Goal: Information Seeking & Learning: Check status

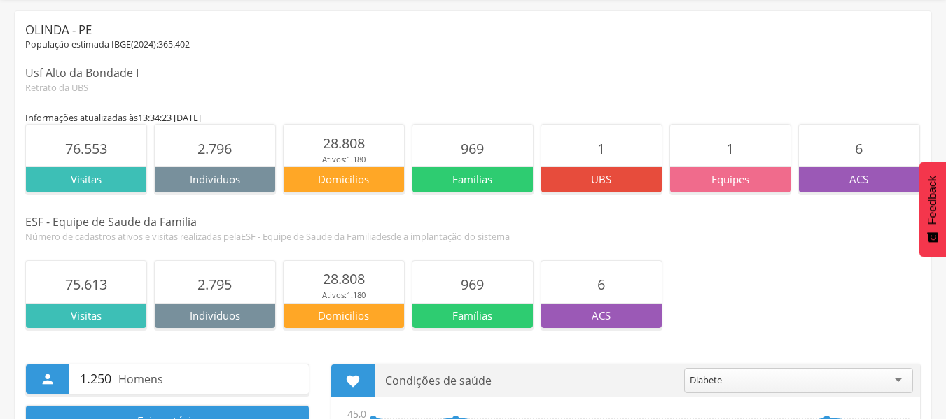
scroll to position [70, 0]
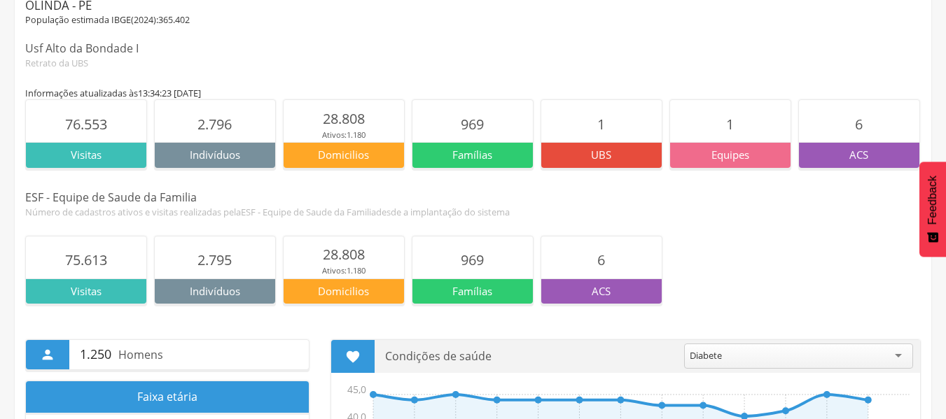
click at [843, 157] on p "ACS" at bounding box center [859, 155] width 120 height 15
click at [598, 286] on p "ACS" at bounding box center [601, 291] width 120 height 15
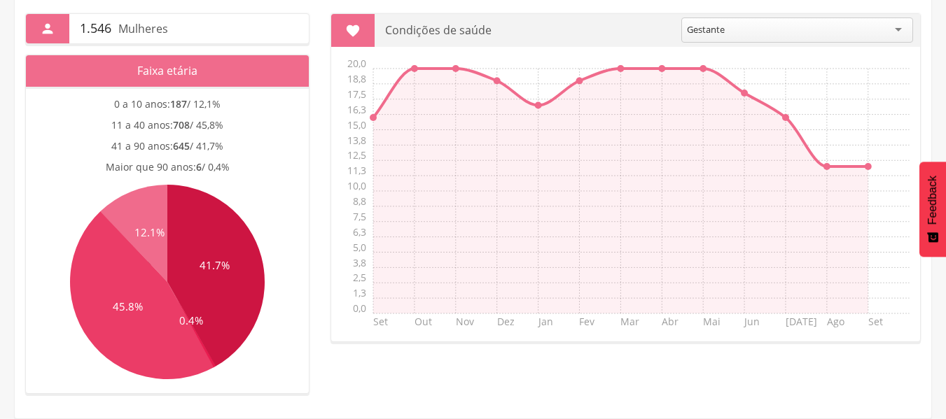
scroll to position [56, 0]
click at [900, 35] on div "Gestante" at bounding box center [797, 29] width 232 height 25
click at [703, 169] on section " Condições de saúde ******** Gestante Acamado Alcoolismo Câncer Deficiência De…" at bounding box center [625, 177] width 590 height 328
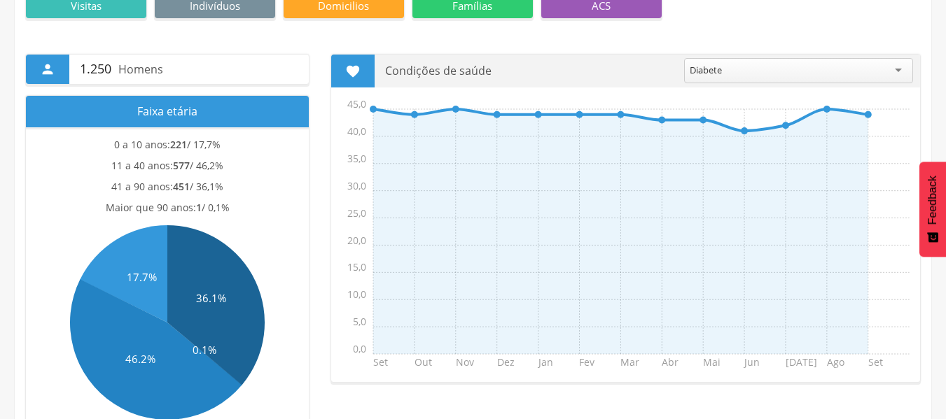
scroll to position [378, 0]
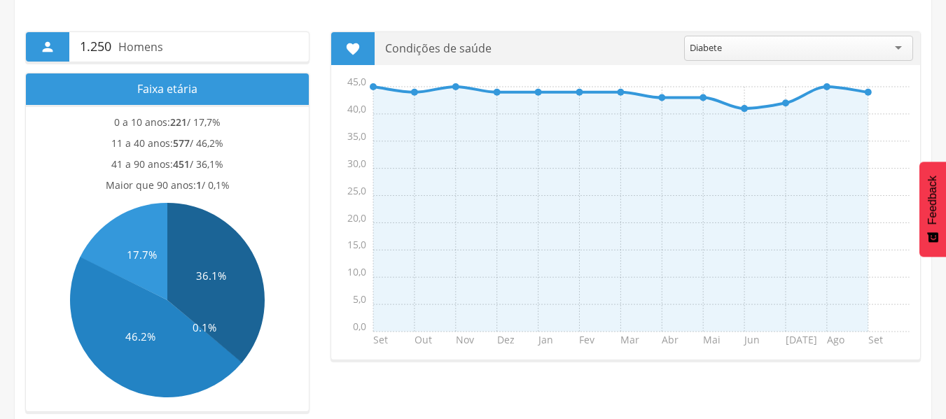
click at [893, 43] on div "Diabete" at bounding box center [798, 48] width 229 height 25
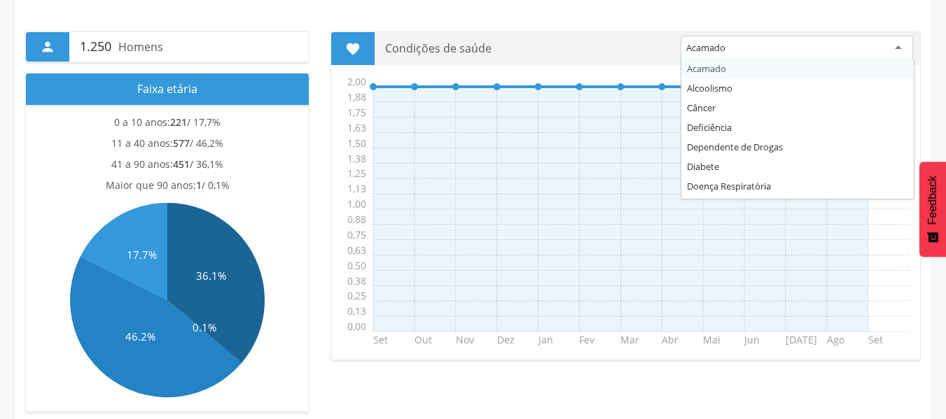
click at [899, 51] on div "Acamado" at bounding box center [796, 48] width 232 height 25
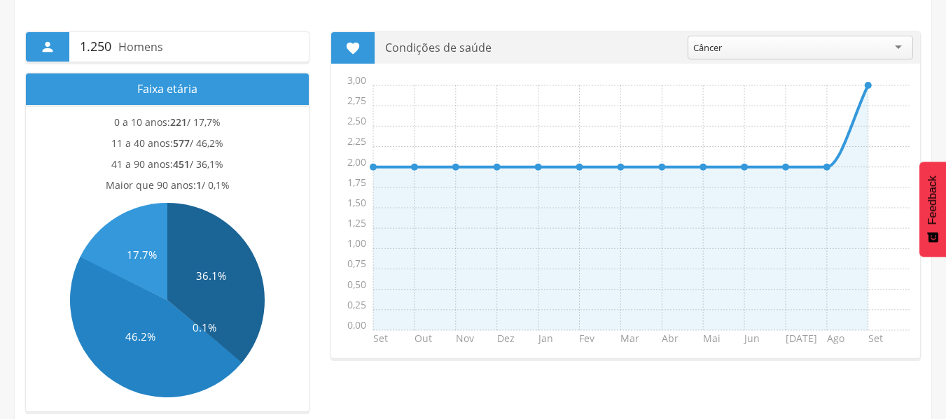
click at [909, 52] on div "Câncer" at bounding box center [799, 48] width 225 height 24
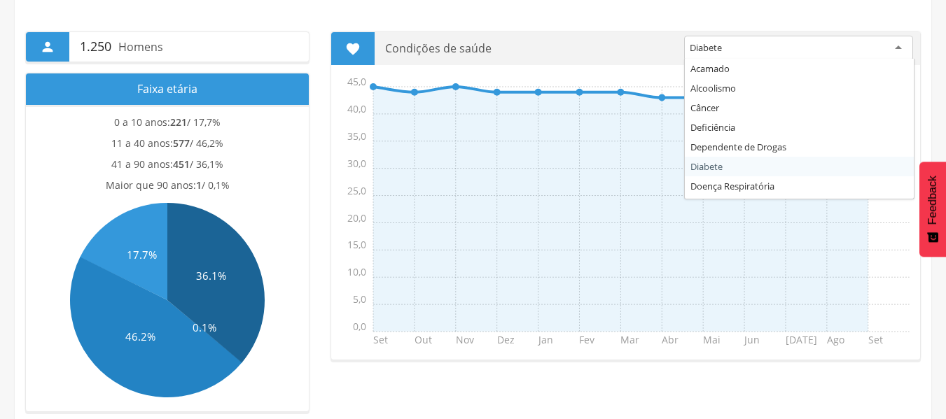
click at [893, 46] on div "Diabete" at bounding box center [798, 48] width 229 height 25
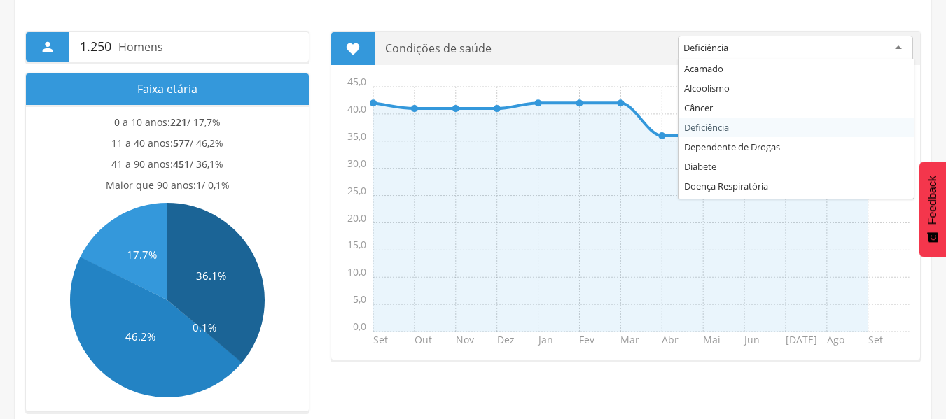
click at [886, 48] on div "Deficiência" at bounding box center [795, 48] width 235 height 25
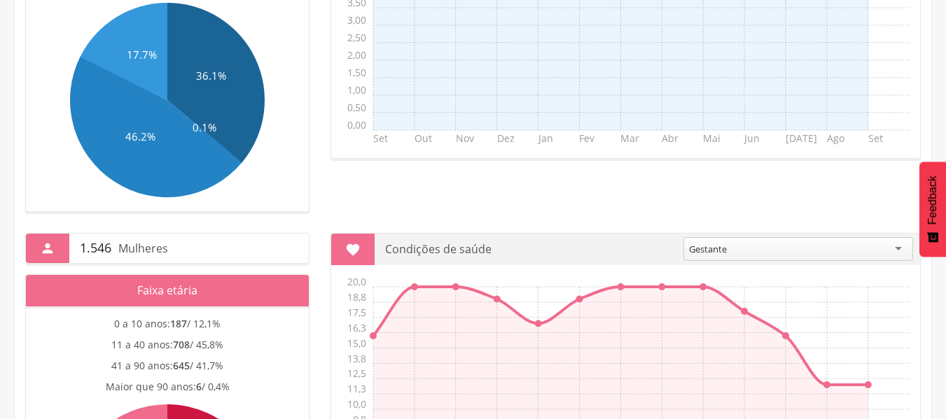
scroll to position [658, 0]
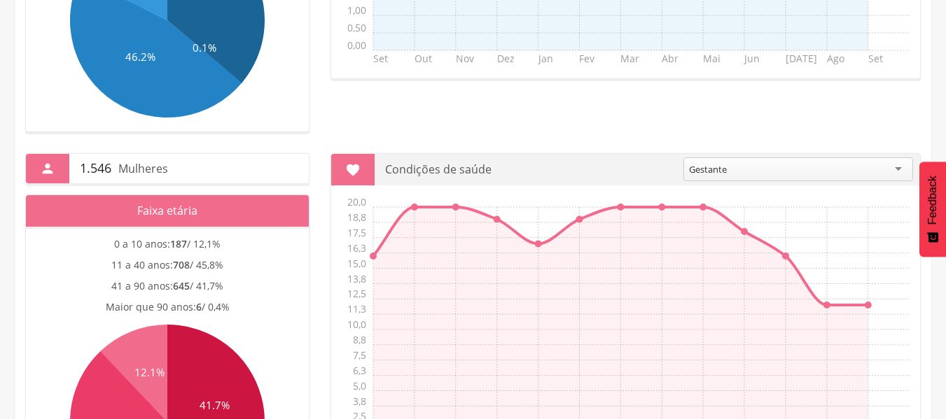
click at [888, 174] on div "Gestante" at bounding box center [798, 169] width 230 height 24
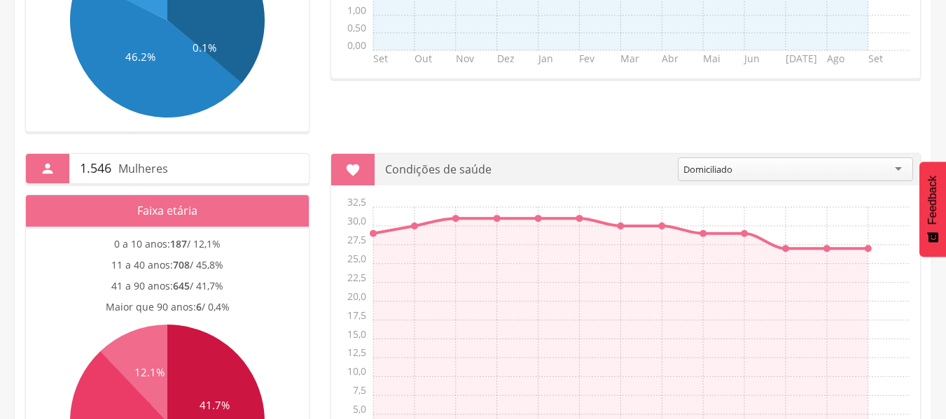
click at [884, 170] on div "Domiciliado" at bounding box center [795, 169] width 235 height 24
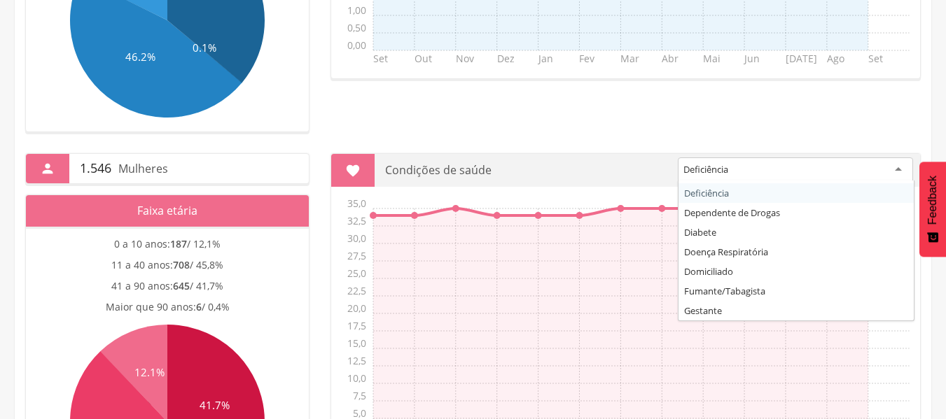
click at [880, 172] on div "Deficiência" at bounding box center [795, 169] width 235 height 25
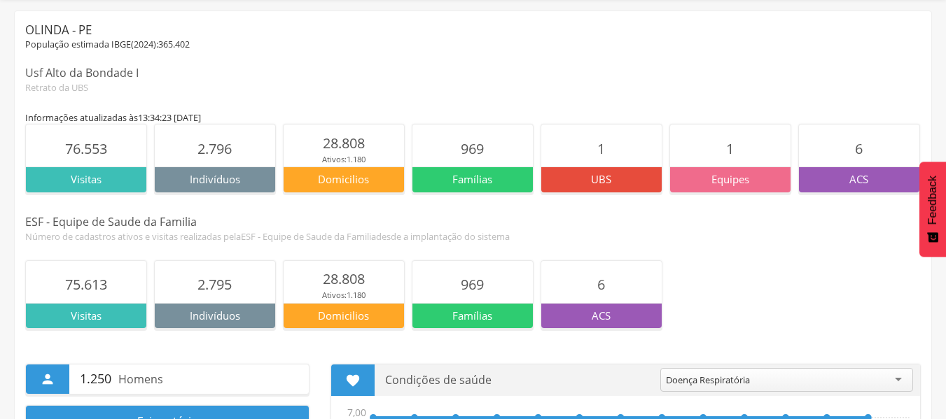
scroll to position [70, 0]
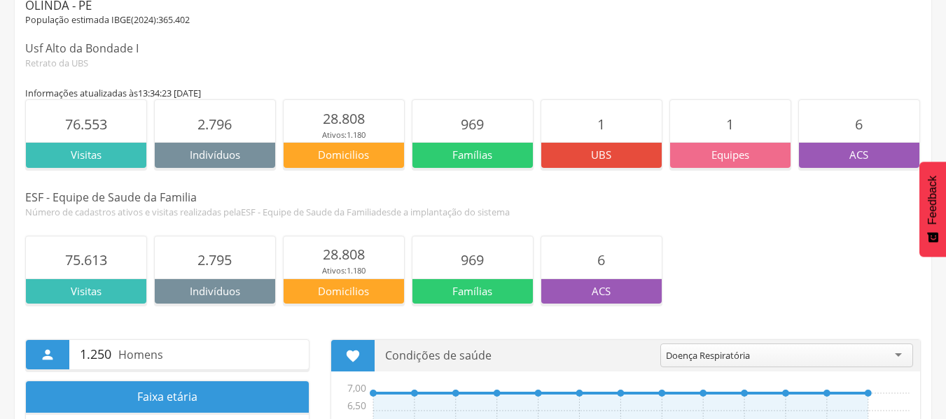
click at [859, 124] on span "6" at bounding box center [859, 124] width 8 height 19
click at [862, 153] on p "ACS" at bounding box center [859, 155] width 120 height 15
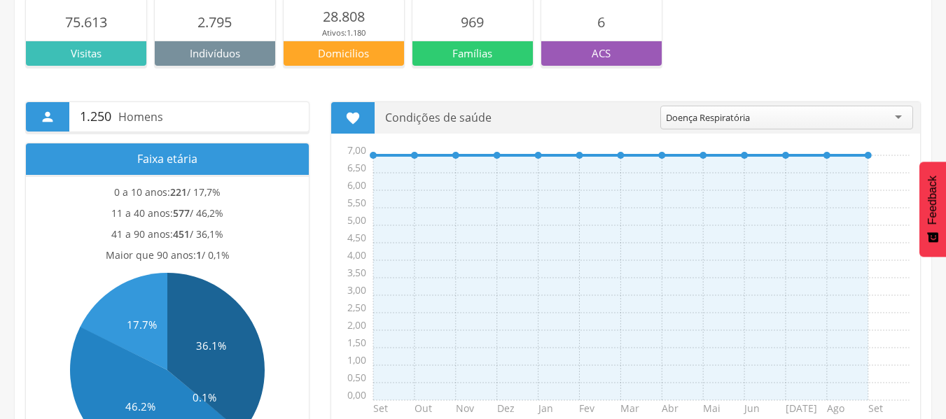
scroll to position [0, 0]
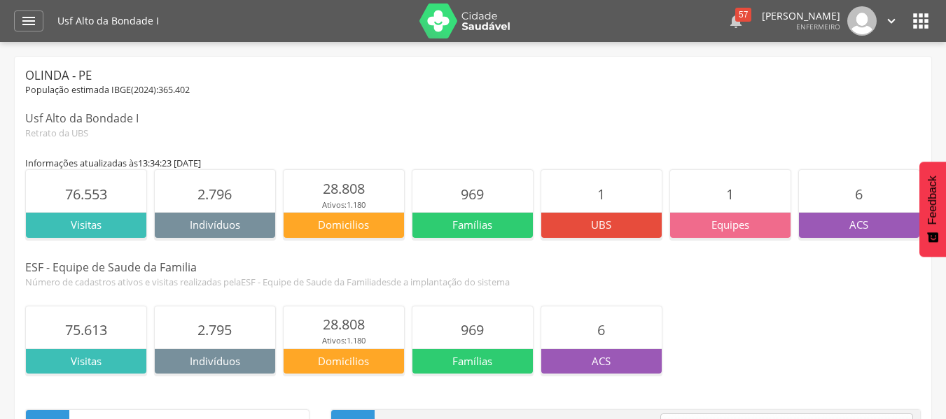
click at [735, 17] on div "57" at bounding box center [743, 15] width 16 height 14
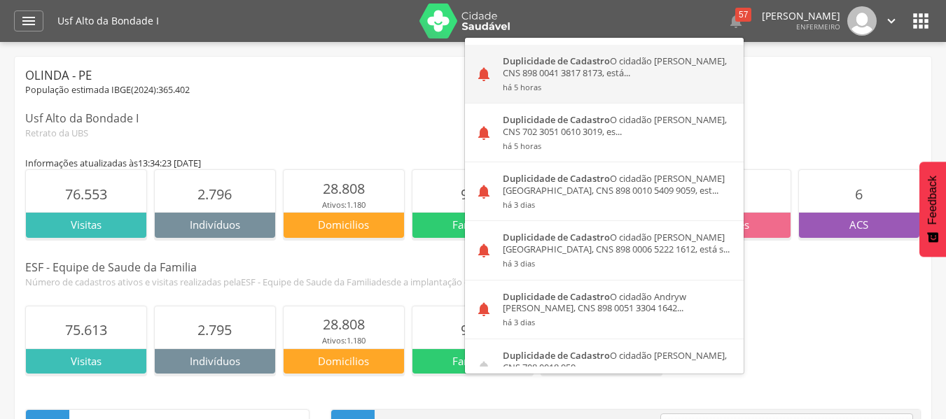
click at [634, 75] on div "Duplicidade de Cadastro O cidadão [PERSON_NAME], CNS 898 0041 3817 8173, está..…" at bounding box center [617, 74] width 251 height 58
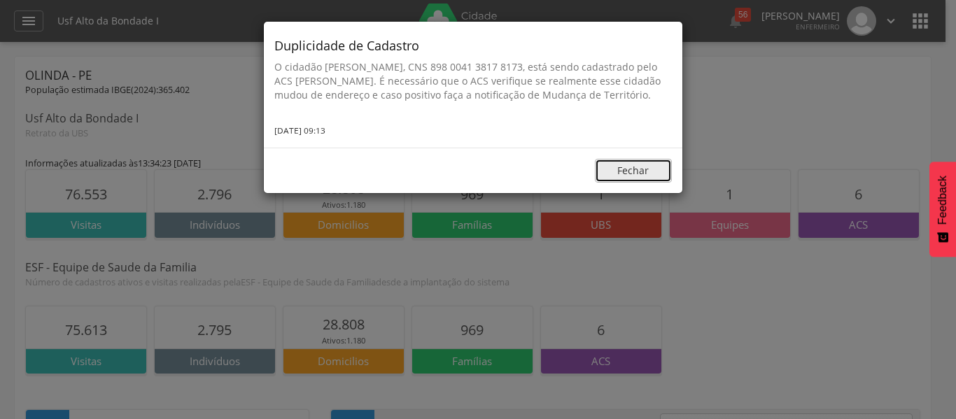
click at [618, 180] on button "Fechar" at bounding box center [633, 171] width 77 height 24
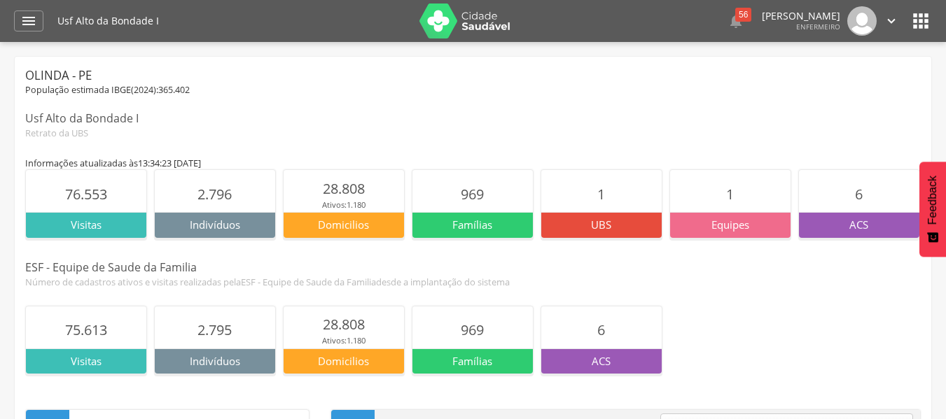
click at [930, 26] on icon "" at bounding box center [920, 21] width 22 height 22
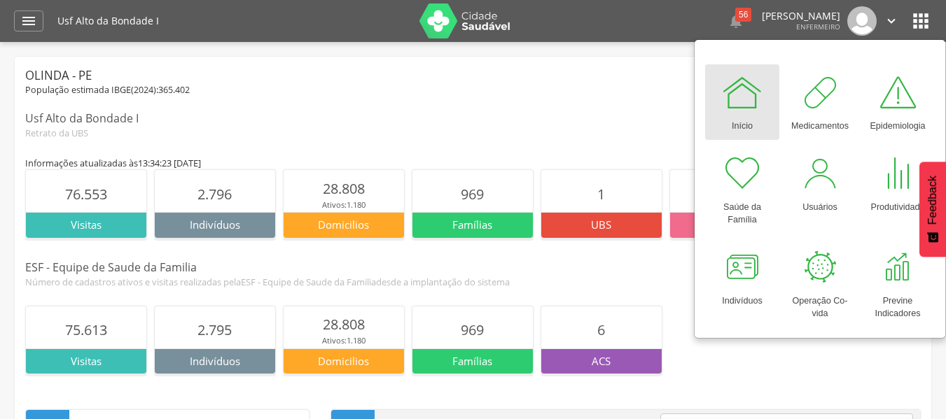
click at [747, 97] on div at bounding box center [742, 92] width 42 height 42
click at [727, 17] on icon "" at bounding box center [735, 21] width 17 height 17
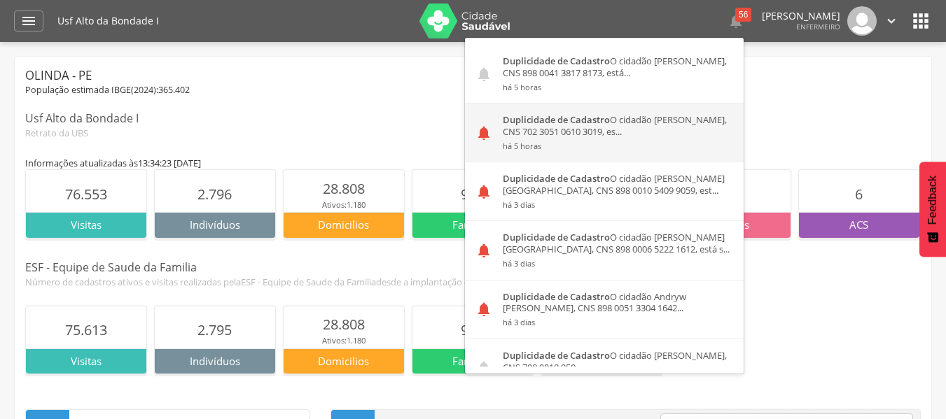
click at [560, 142] on small "há 5 horas" at bounding box center [618, 146] width 230 height 10
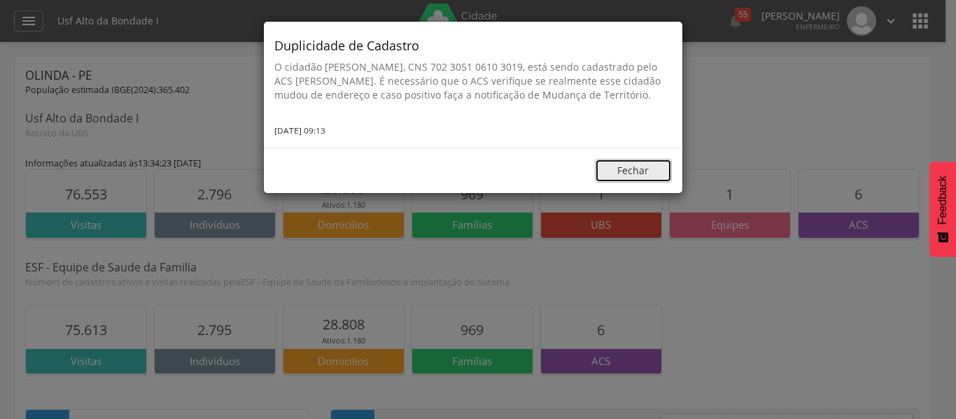
click at [636, 181] on button "Fechar" at bounding box center [633, 171] width 77 height 24
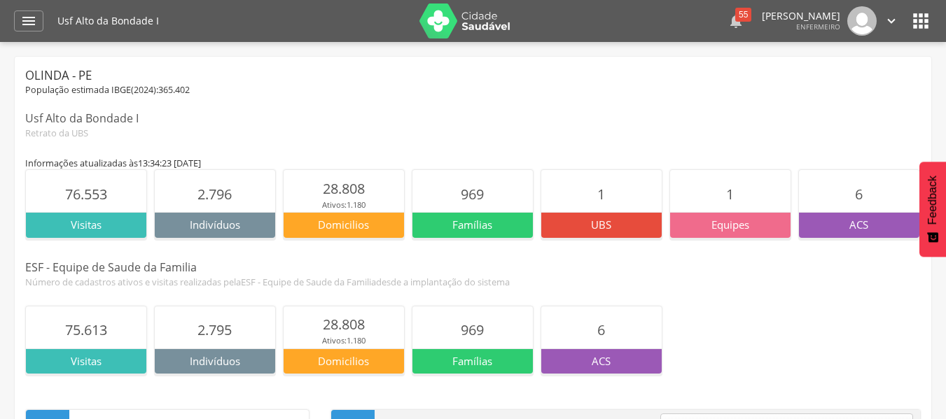
click at [735, 16] on div "55" at bounding box center [743, 15] width 16 height 14
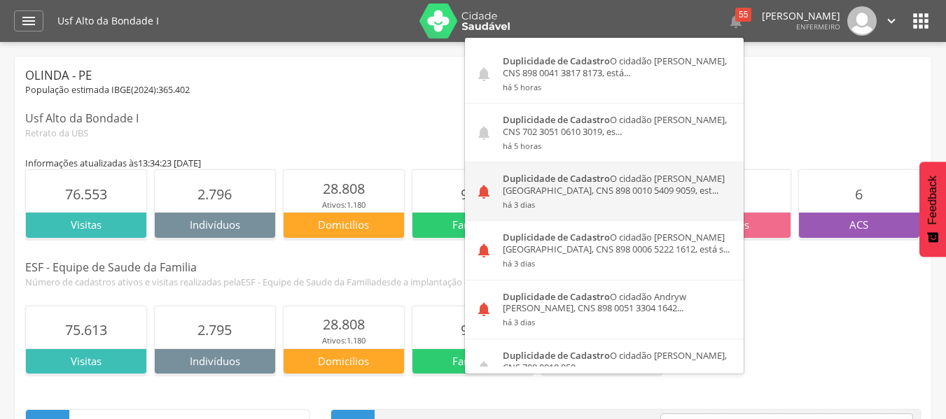
click at [605, 198] on div "Duplicidade de Cadastro O cidadão [PERSON_NAME][GEOGRAPHIC_DATA], CNS 898 0010 …" at bounding box center [617, 191] width 251 height 58
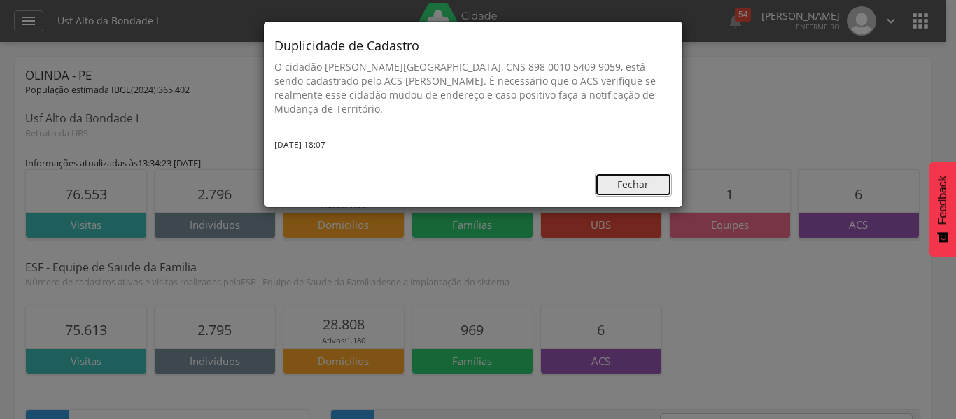
click at [621, 188] on button "Fechar" at bounding box center [633, 185] width 77 height 24
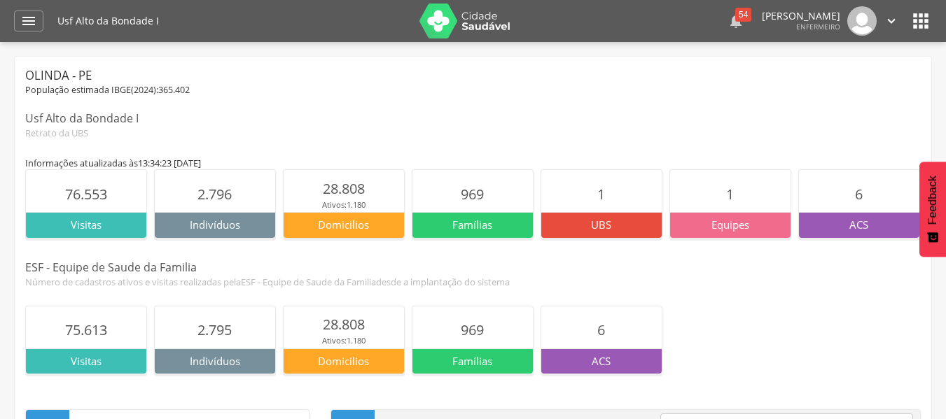
click at [735, 21] on div "54" at bounding box center [743, 15] width 16 height 14
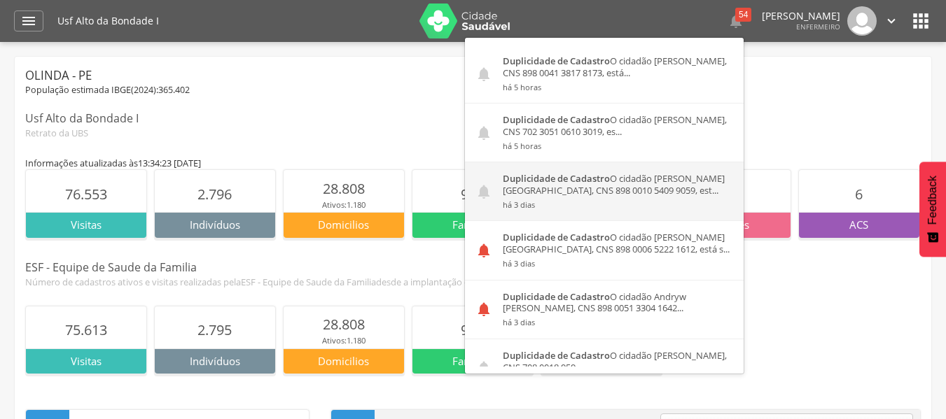
scroll to position [70, 0]
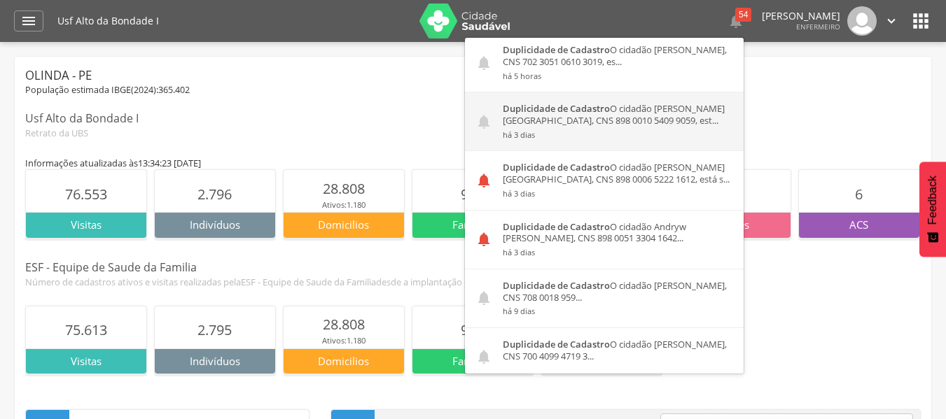
click at [626, 120] on div "Duplicidade de Cadastro O cidadão [PERSON_NAME][GEOGRAPHIC_DATA], CNS 898 0010 …" at bounding box center [617, 121] width 251 height 58
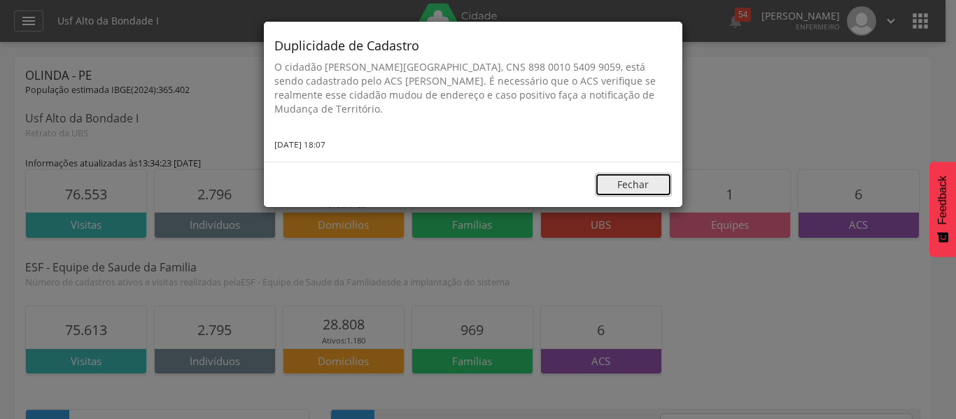
click at [631, 178] on button "Fechar" at bounding box center [633, 185] width 77 height 24
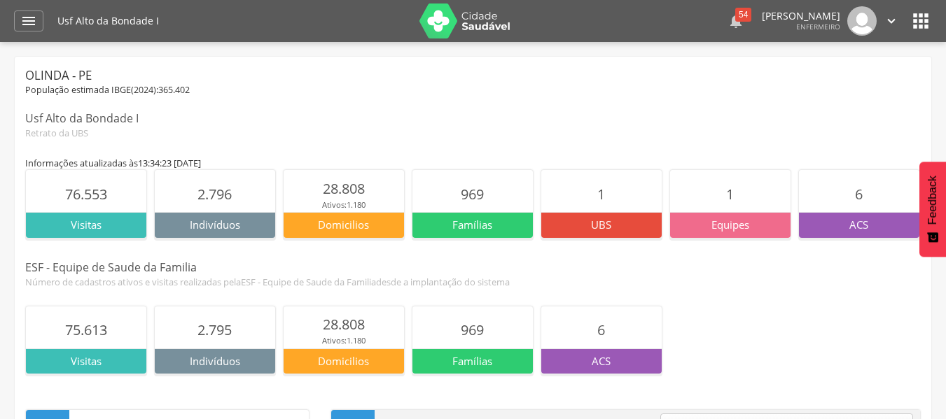
click at [735, 19] on div "54" at bounding box center [743, 15] width 16 height 14
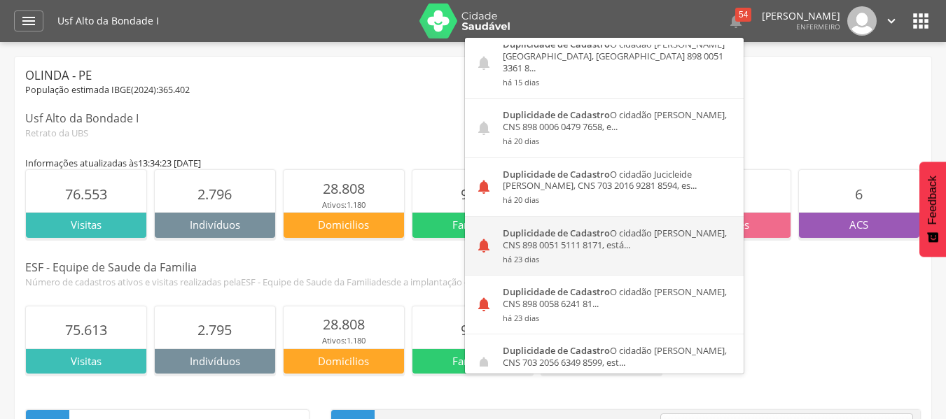
scroll to position [630, 0]
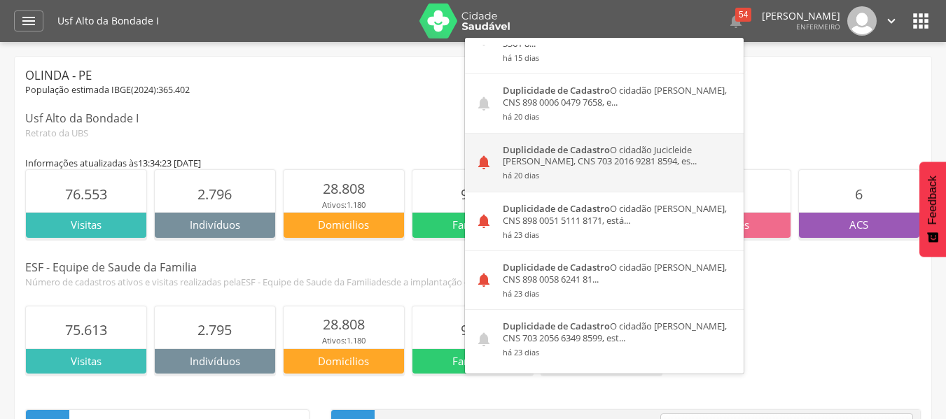
click at [601, 155] on div "Duplicidade de Cadastro O cidadão Jucicleide [PERSON_NAME], CNS 703 2016 9281 8…" at bounding box center [617, 163] width 251 height 58
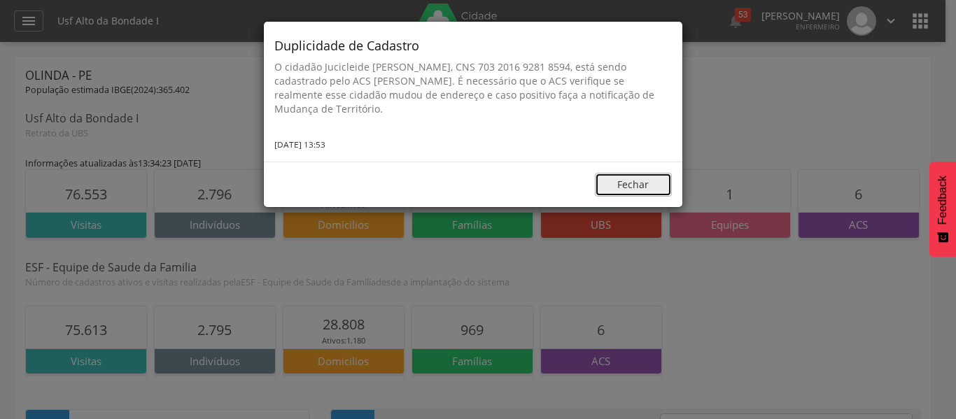
click at [619, 187] on button "Fechar" at bounding box center [633, 185] width 77 height 24
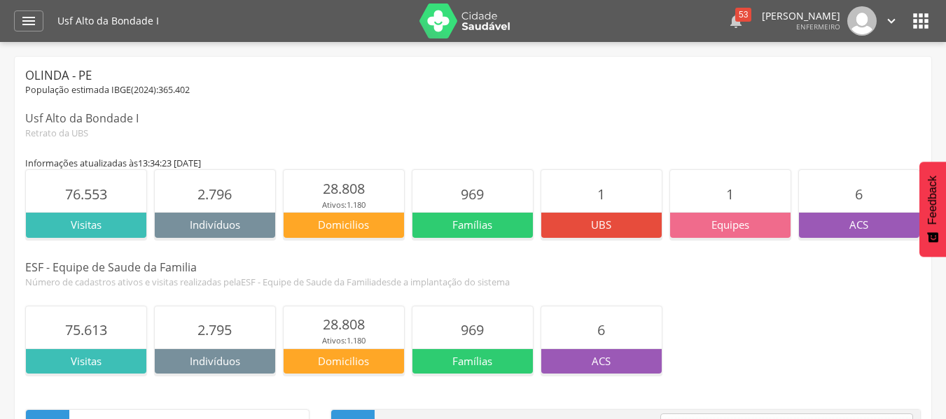
click at [735, 19] on div "53" at bounding box center [743, 15] width 16 height 14
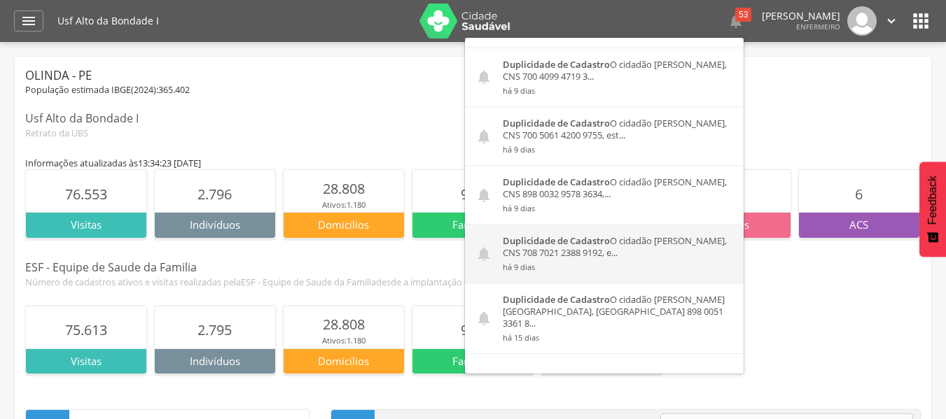
scroll to position [420, 0]
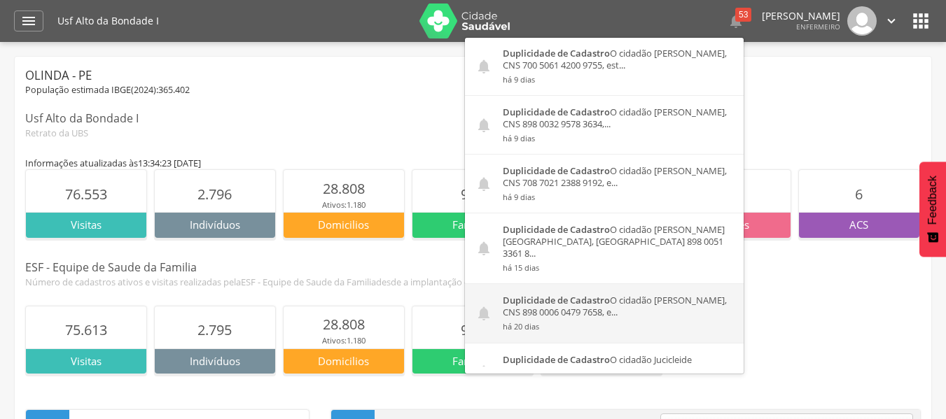
click at [565, 294] on strong "Duplicidade de Cadastro" at bounding box center [556, 300] width 107 height 13
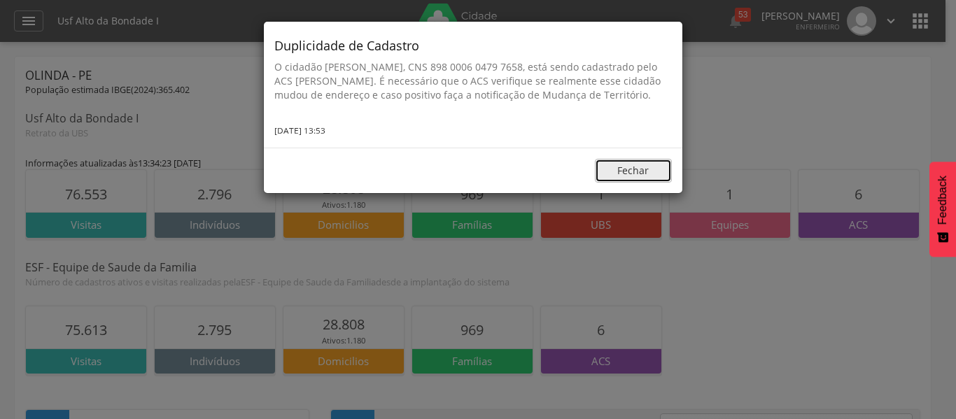
click at [640, 183] on button "Fechar" at bounding box center [633, 171] width 77 height 24
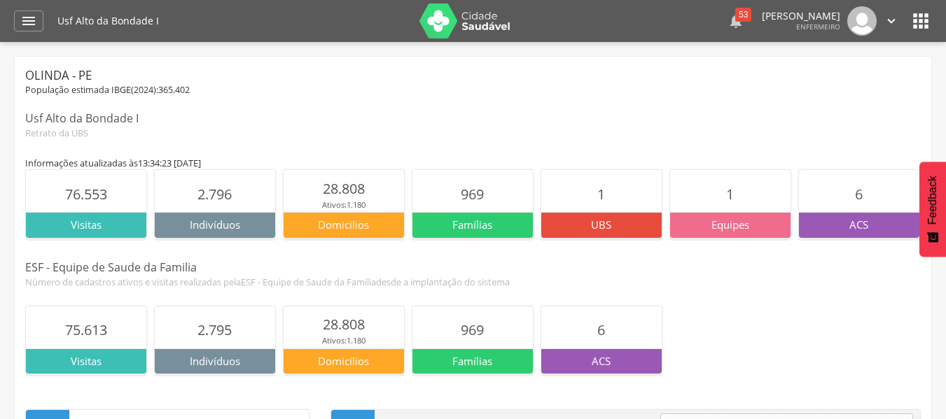
click at [735, 21] on div "53" at bounding box center [743, 15] width 16 height 14
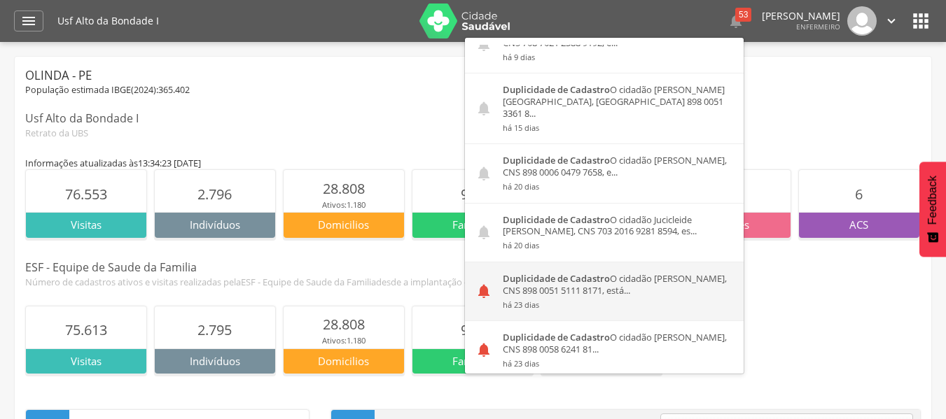
scroll to position [630, 0]
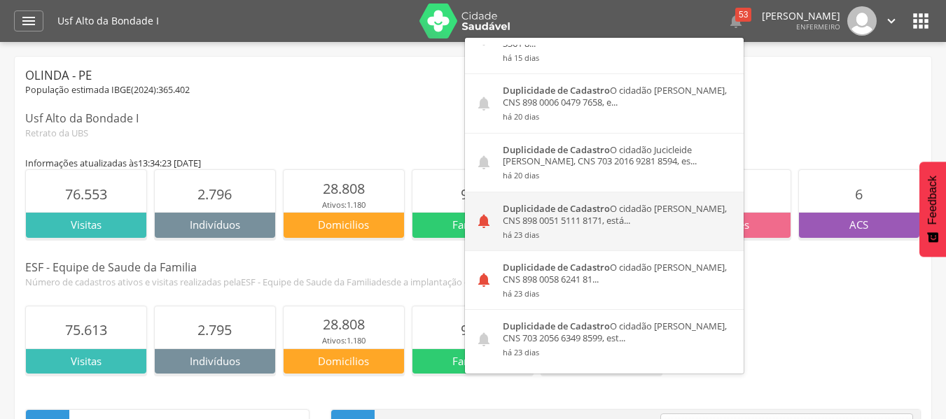
click at [624, 209] on div "Duplicidade de Cadastro O cidadão [PERSON_NAME], CNS 898 0051 5111 8171, está..…" at bounding box center [617, 221] width 251 height 58
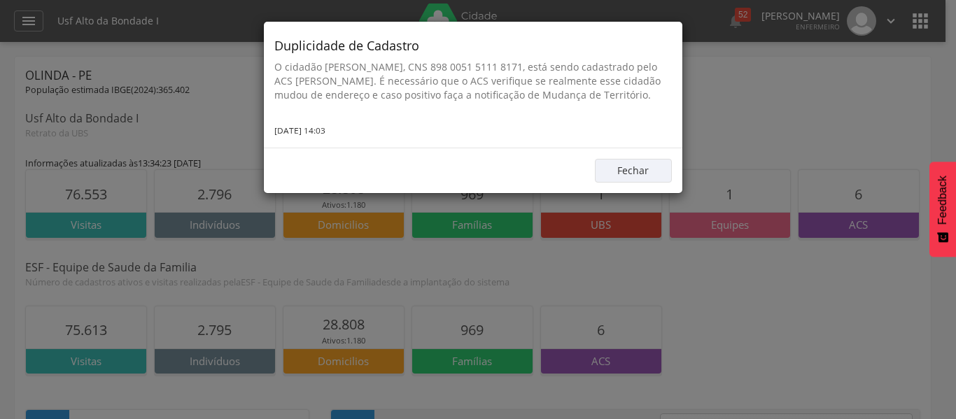
click at [762, 72] on div "Duplicidade de Cadastro O cidadão [PERSON_NAME], CNS 898 0051 5111 8171, está s…" at bounding box center [478, 209] width 956 height 419
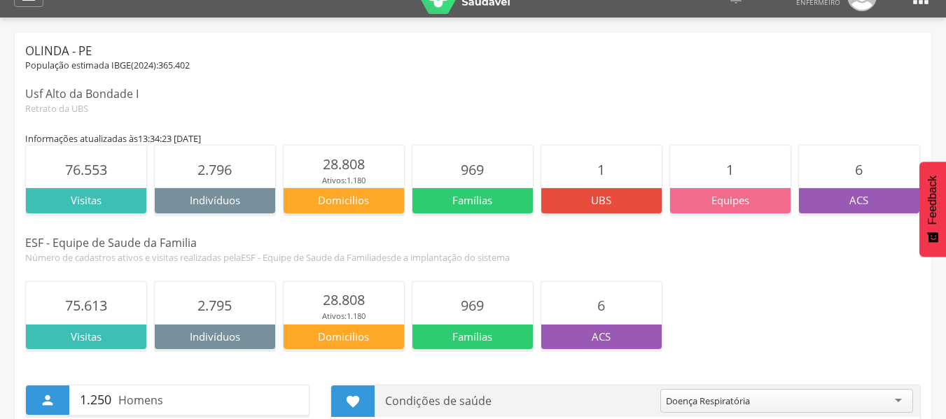
scroll to position [0, 0]
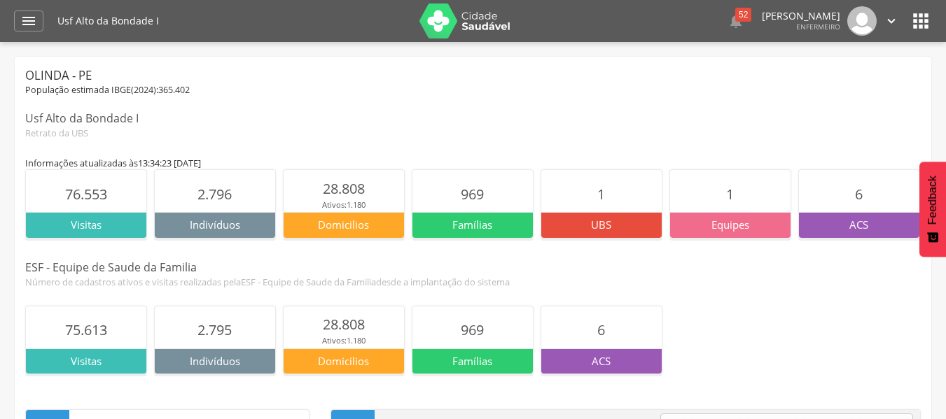
click at [913, 21] on icon "" at bounding box center [920, 21] width 22 height 22
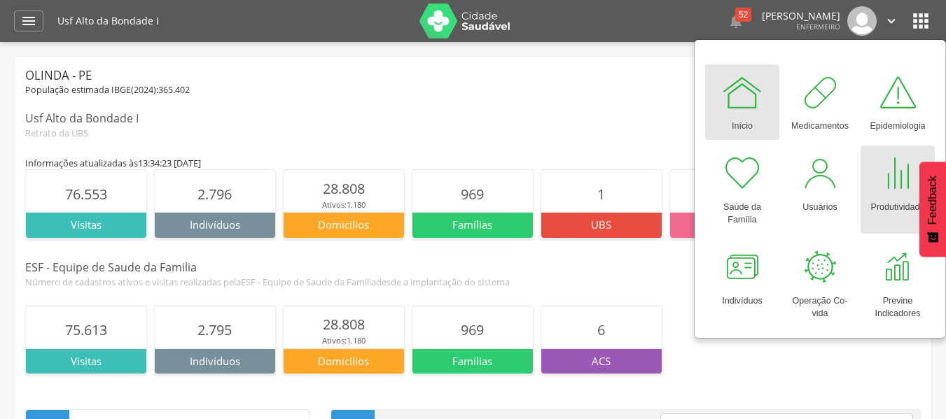
click at [886, 192] on div at bounding box center [897, 174] width 42 height 42
